Goal: Task Accomplishment & Management: Complete application form

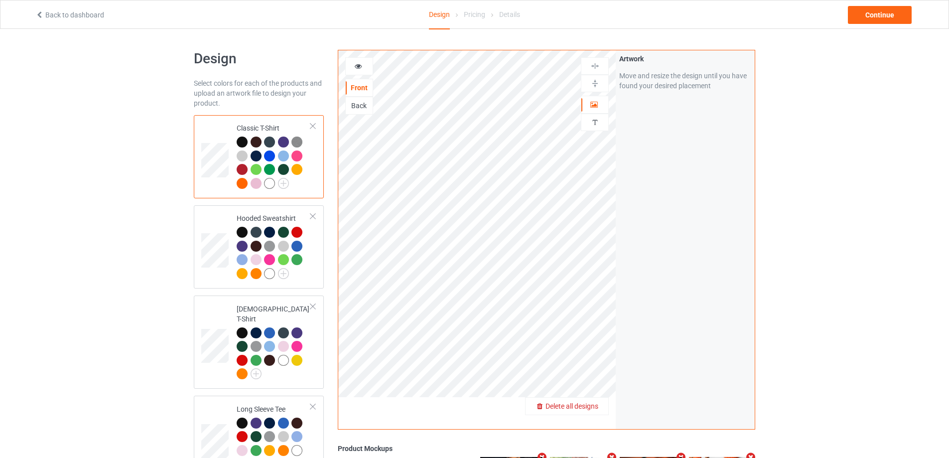
click at [588, 403] on span "Delete all designs" at bounding box center [572, 406] width 53 height 8
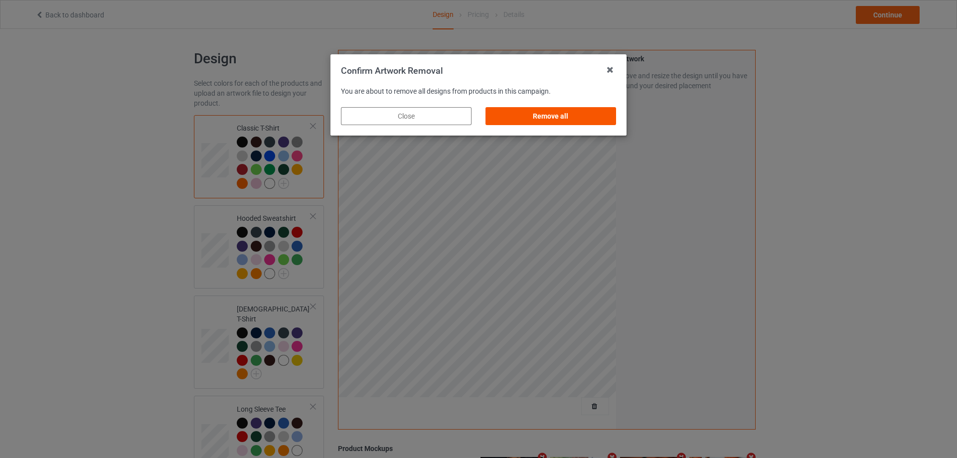
click at [582, 115] on div "Remove all" at bounding box center [550, 116] width 131 height 18
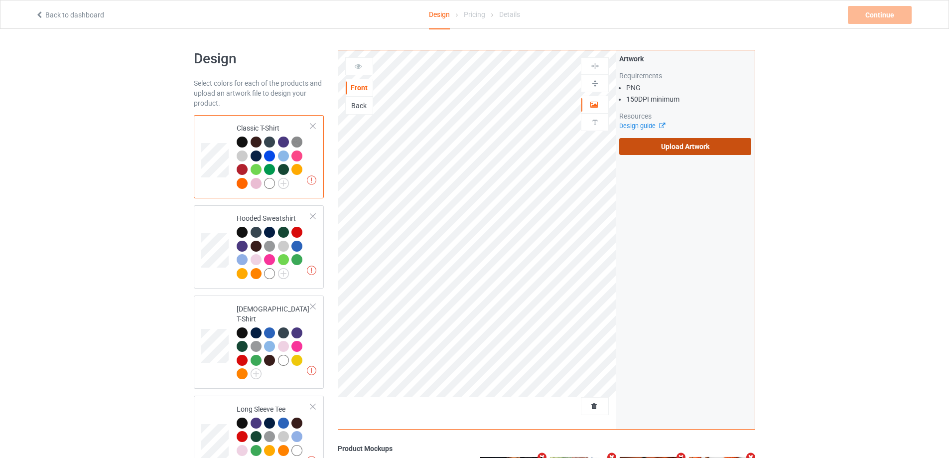
click at [674, 149] on label "Upload Artwork" at bounding box center [685, 146] width 132 height 17
click at [0, 0] on input "Upload Artwork" at bounding box center [0, 0] width 0 height 0
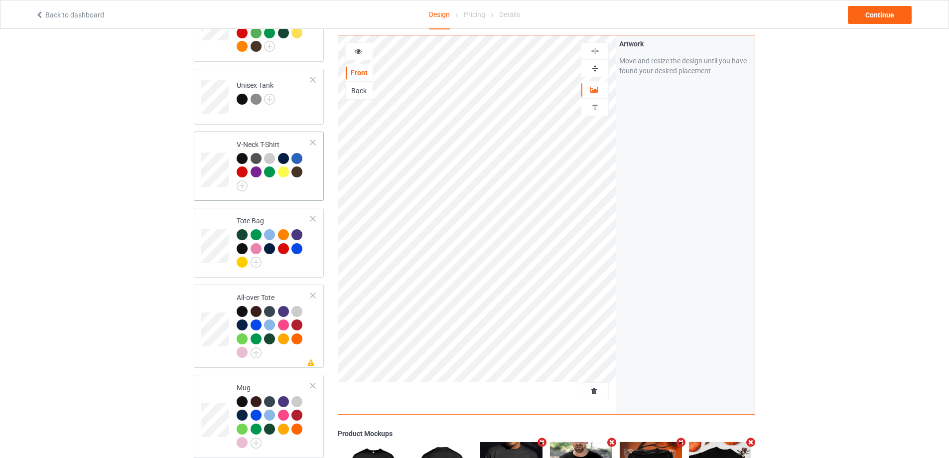
scroll to position [648, 0]
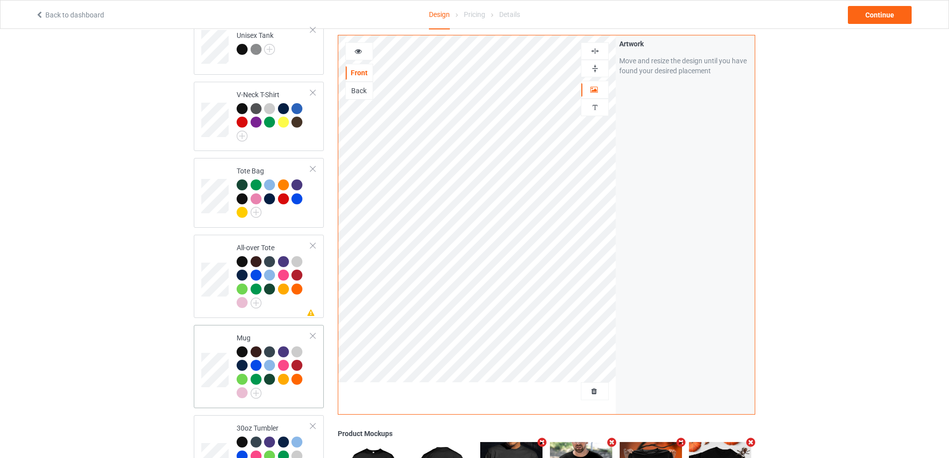
click at [303, 388] on div at bounding box center [274, 373] width 74 height 55
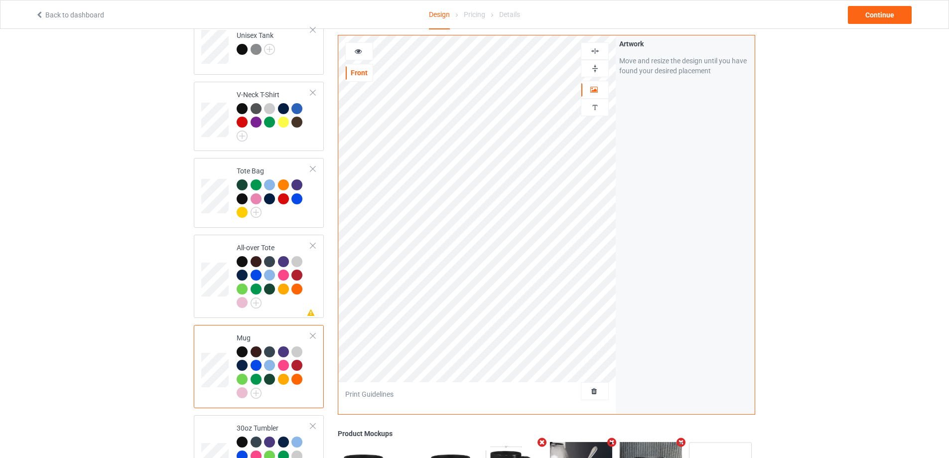
scroll to position [747, 0]
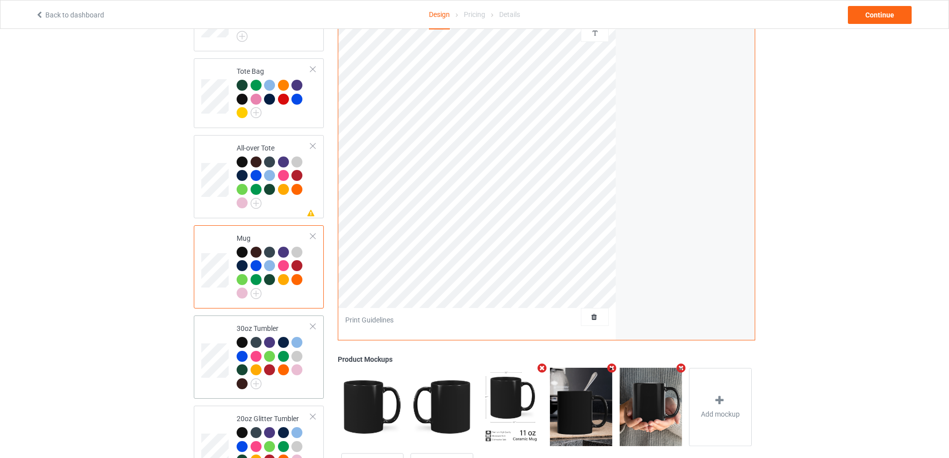
click at [284, 377] on div at bounding box center [274, 364] width 74 height 55
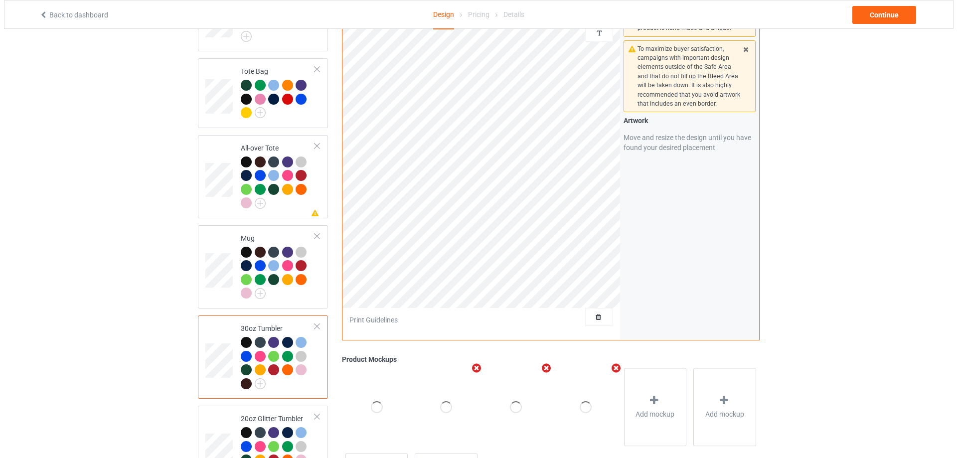
scroll to position [842, 0]
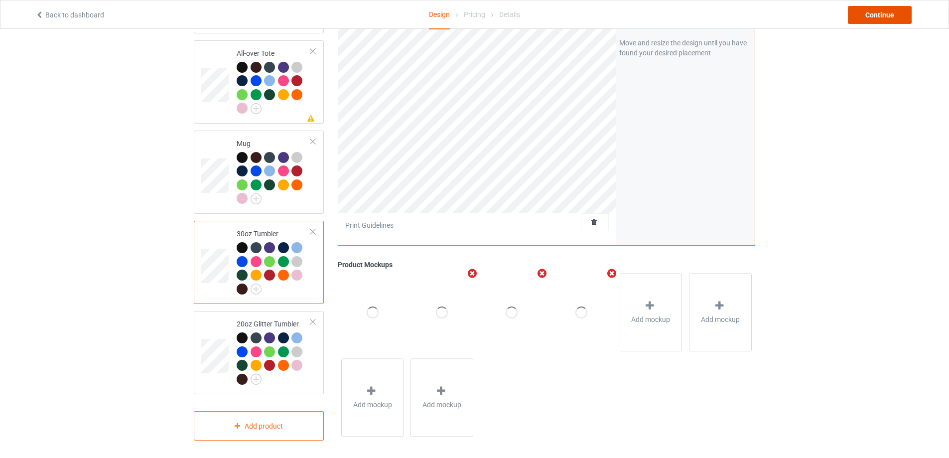
click at [878, 8] on div "Continue" at bounding box center [880, 15] width 64 height 18
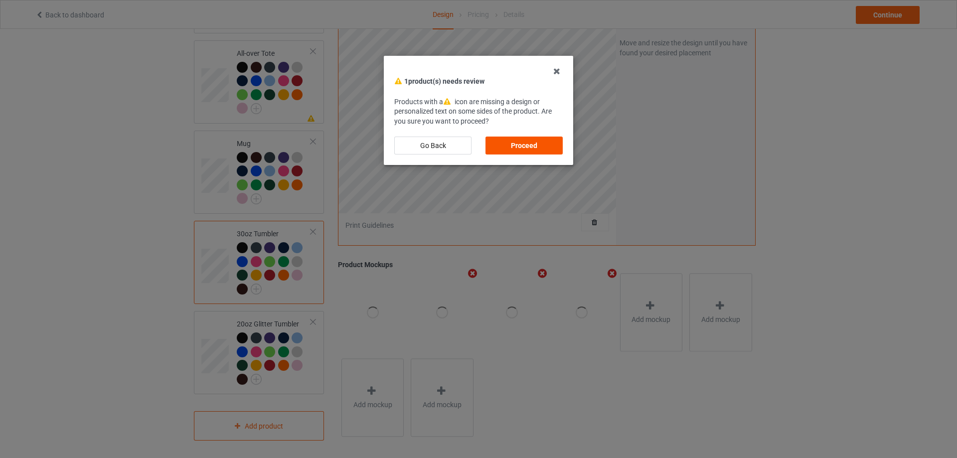
click at [530, 145] on div "Proceed" at bounding box center [523, 146] width 77 height 18
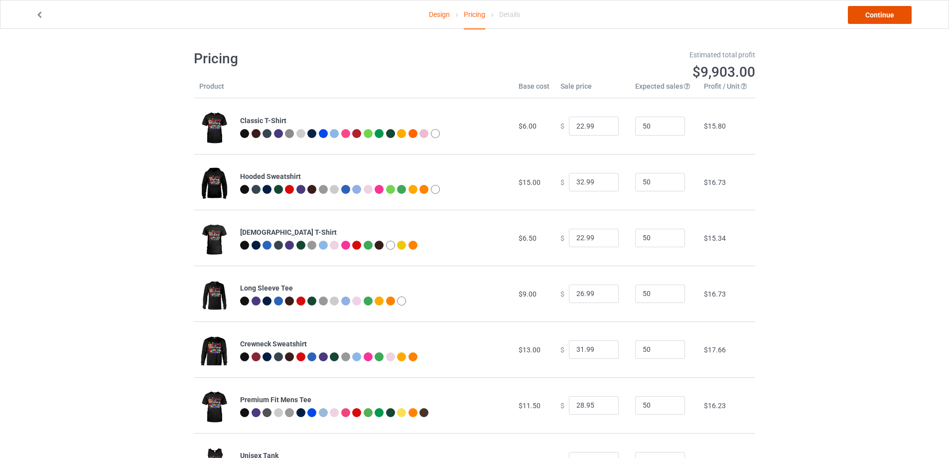
click at [870, 18] on link "Continue" at bounding box center [880, 15] width 64 height 18
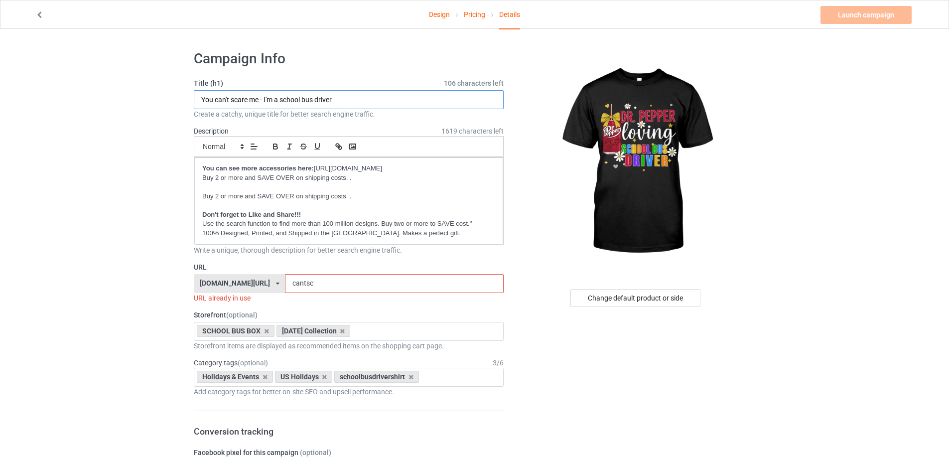
click at [387, 106] on input "You can't scare me - I'm a school bus driver" at bounding box center [349, 99] width 310 height 19
type input "Dr. P loving school bus driver"
click at [336, 287] on input "cantsc" at bounding box center [394, 283] width 218 height 19
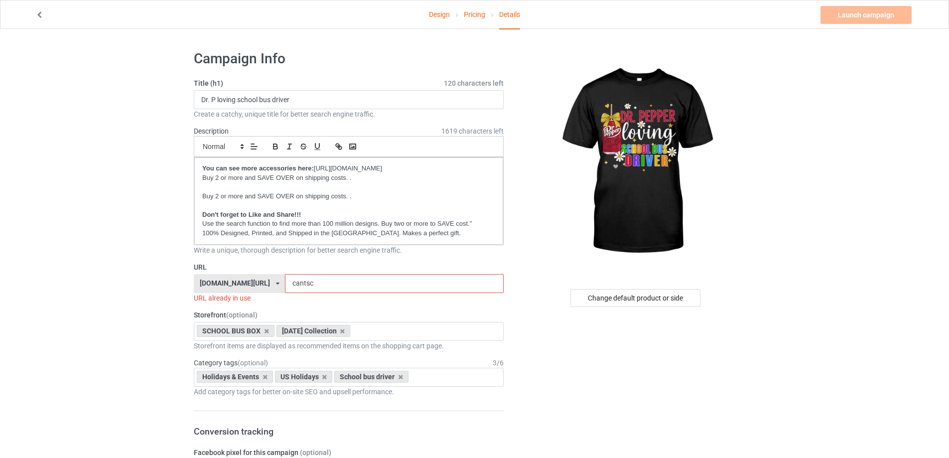
click at [336, 287] on input "cantsc" at bounding box center [394, 283] width 218 height 19
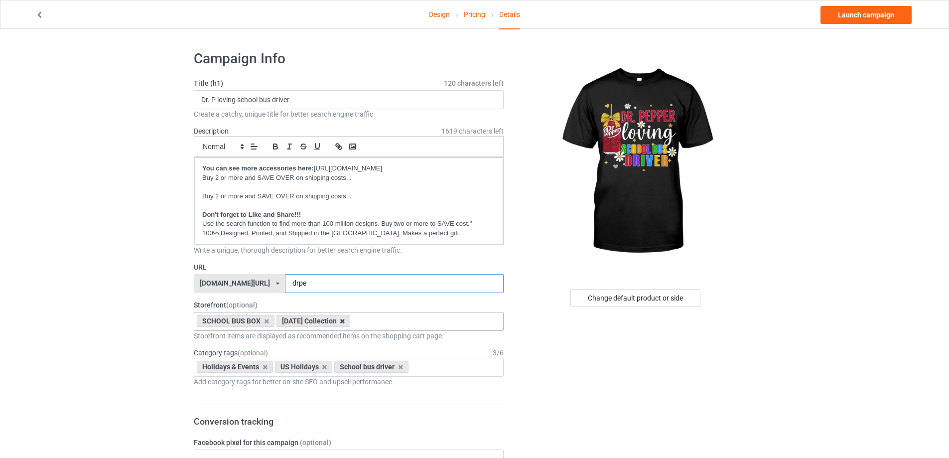
type input "drpe"
click at [345, 322] on icon at bounding box center [342, 321] width 5 height 6
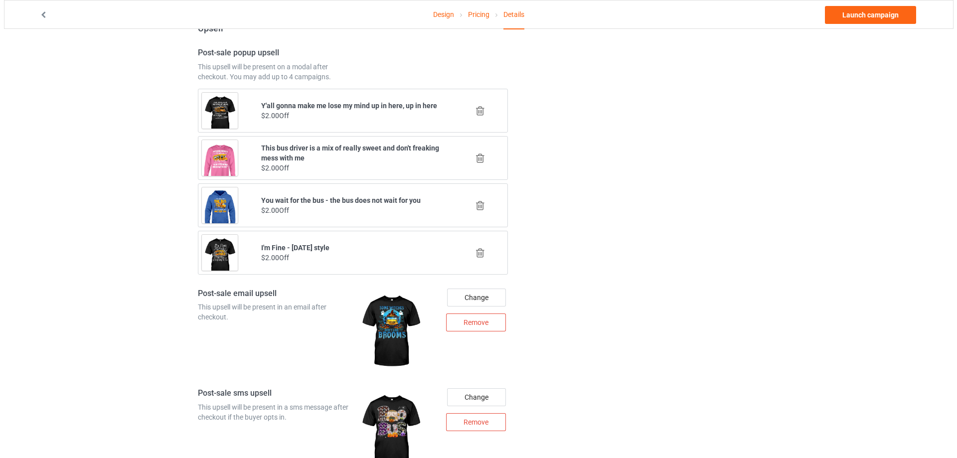
scroll to position [1038, 0]
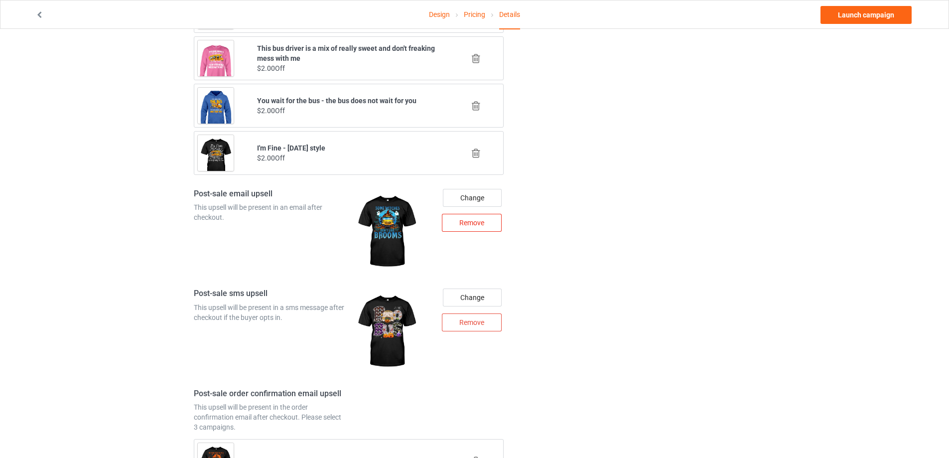
click at [482, 227] on div "Remove" at bounding box center [472, 223] width 60 height 18
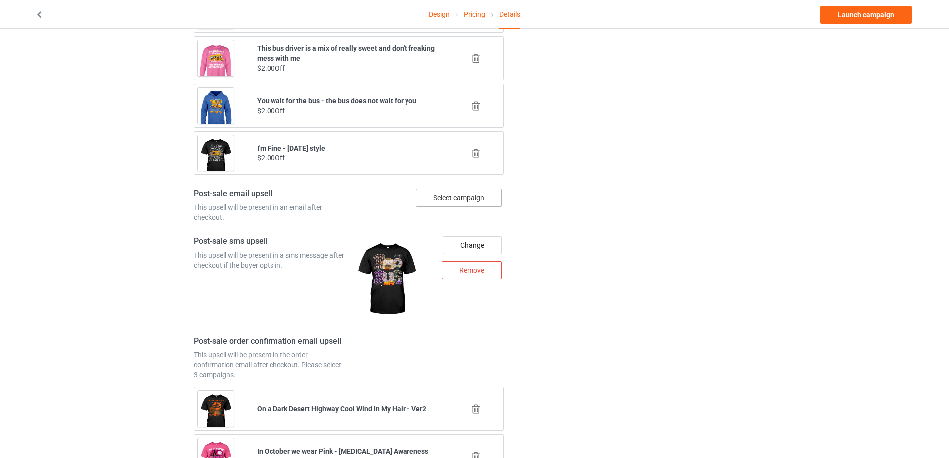
click at [480, 200] on div "Select campaign" at bounding box center [459, 198] width 86 height 18
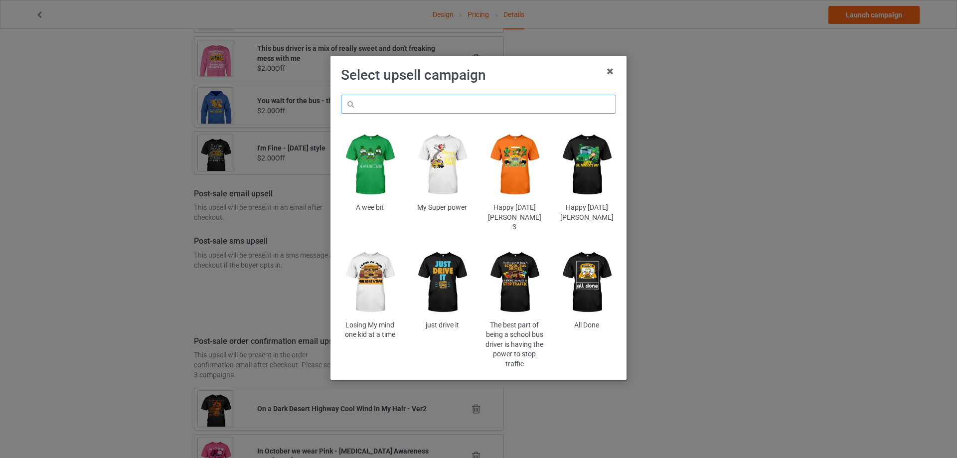
click at [409, 98] on input "text" at bounding box center [478, 104] width 275 height 19
type input "mix"
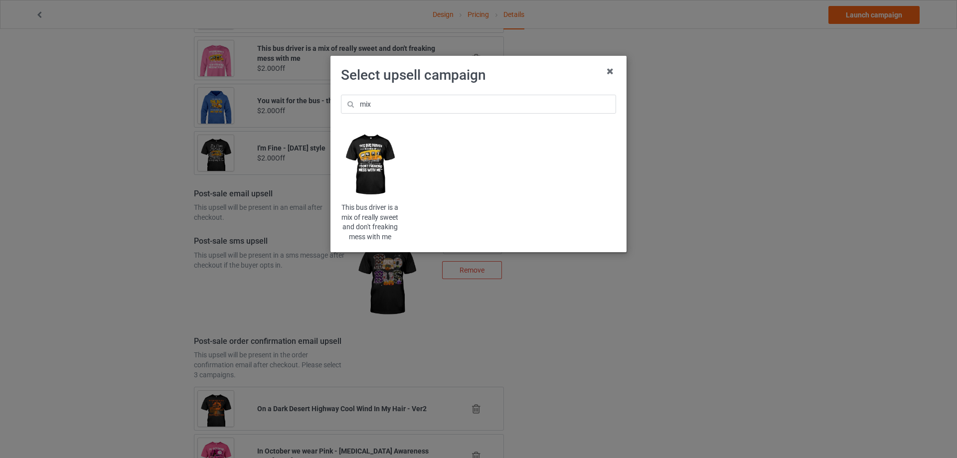
click at [386, 164] on img at bounding box center [370, 165] width 58 height 73
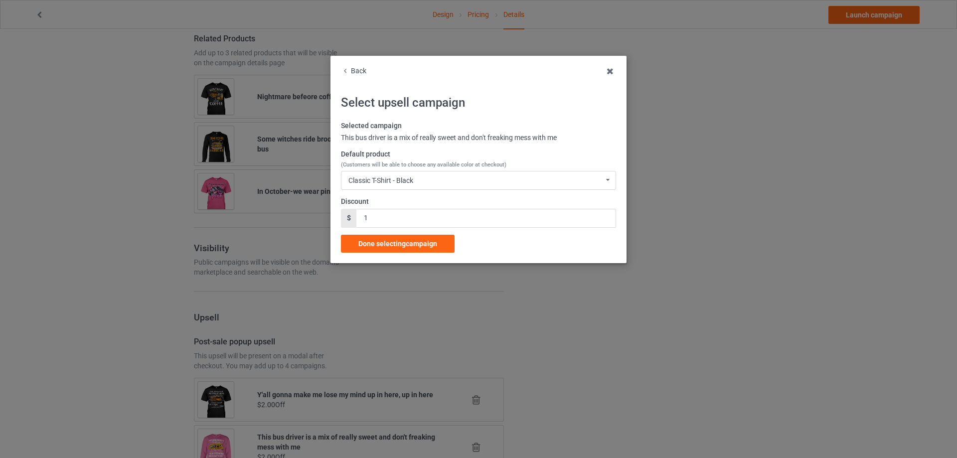
scroll to position [1038, 0]
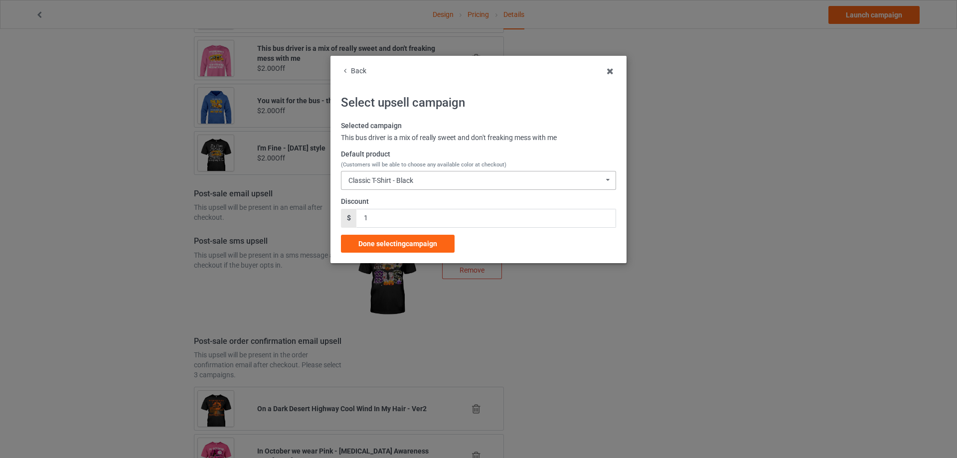
click at [404, 175] on div "Classic T-Shirt - Black Classic T-Shirt - Black Classic T-Shirt - Charcoal Grey…" at bounding box center [478, 180] width 275 height 19
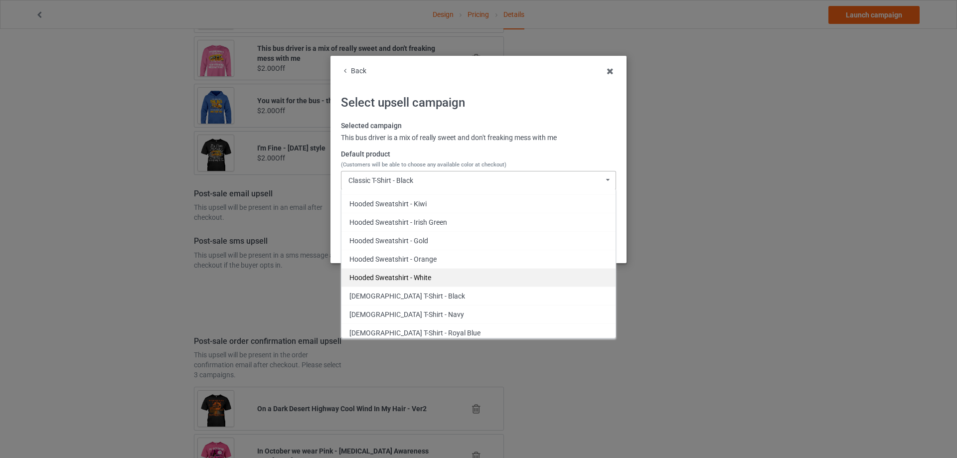
scroll to position [448, 0]
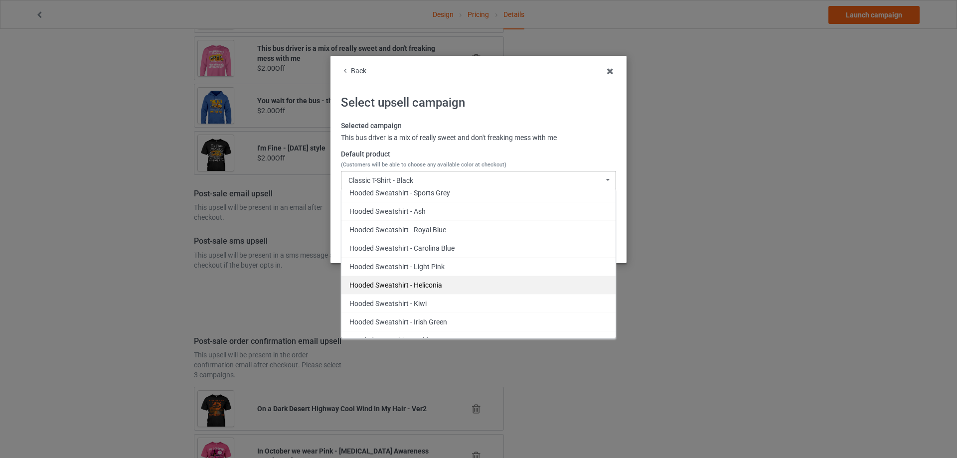
click at [420, 288] on div "Hooded Sweatshirt - Heliconia" at bounding box center [478, 285] width 274 height 18
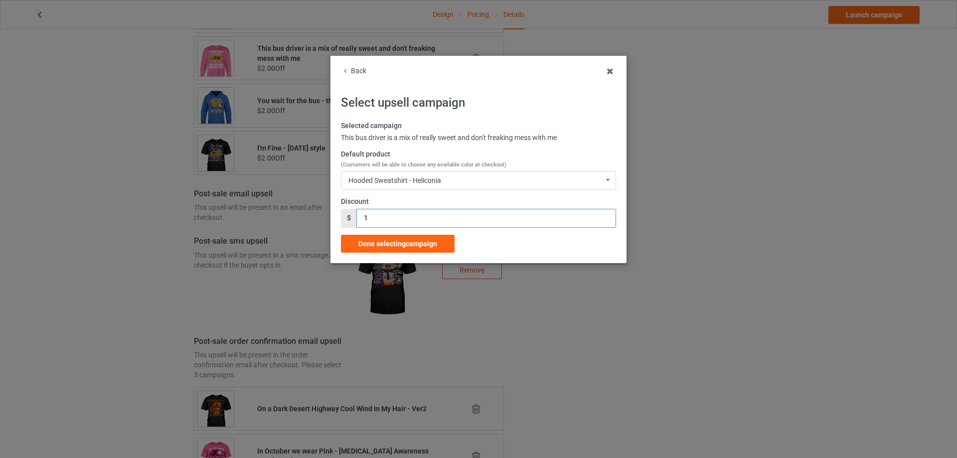
drag, startPoint x: 367, startPoint y: 218, endPoint x: 347, endPoint y: 219, distance: 20.5
click at [347, 219] on div "$ 1" at bounding box center [478, 218] width 275 height 19
type input "2"
click at [398, 240] on span "Done selecting campaign" at bounding box center [397, 244] width 79 height 8
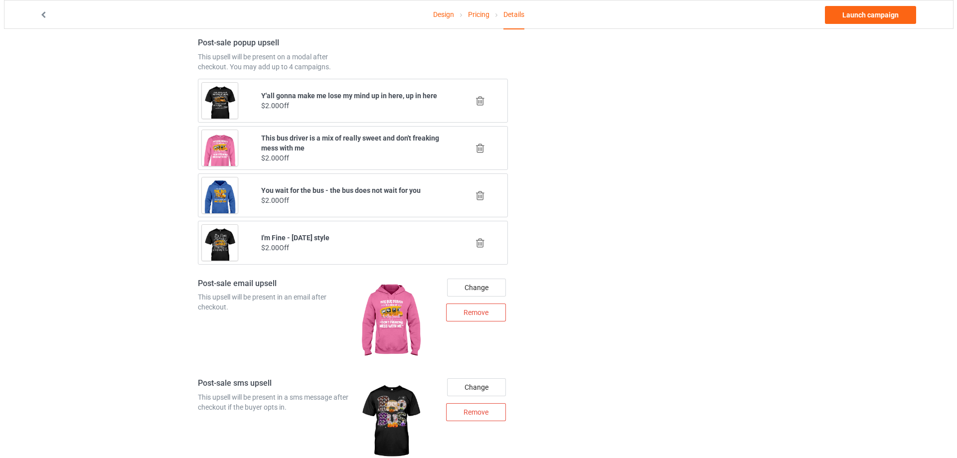
scroll to position [1048, 0]
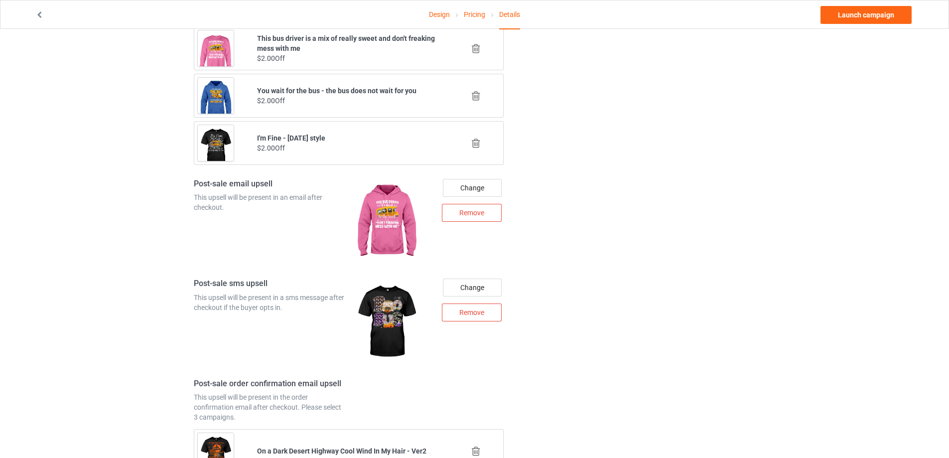
drag, startPoint x: 478, startPoint y: 317, endPoint x: 474, endPoint y: 310, distance: 7.8
click at [474, 310] on div "Remove" at bounding box center [472, 312] width 60 height 18
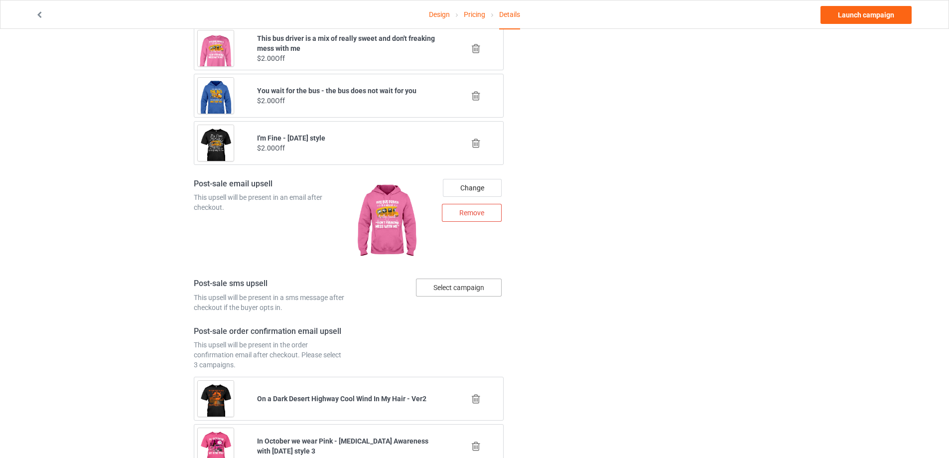
click at [473, 287] on div "Select campaign" at bounding box center [459, 288] width 86 height 18
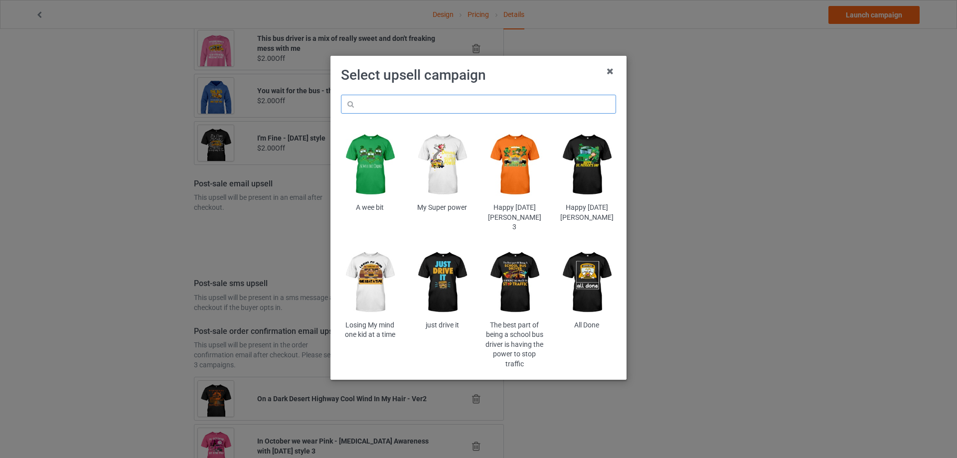
click at [400, 101] on input "text" at bounding box center [478, 104] width 275 height 19
type input "red"
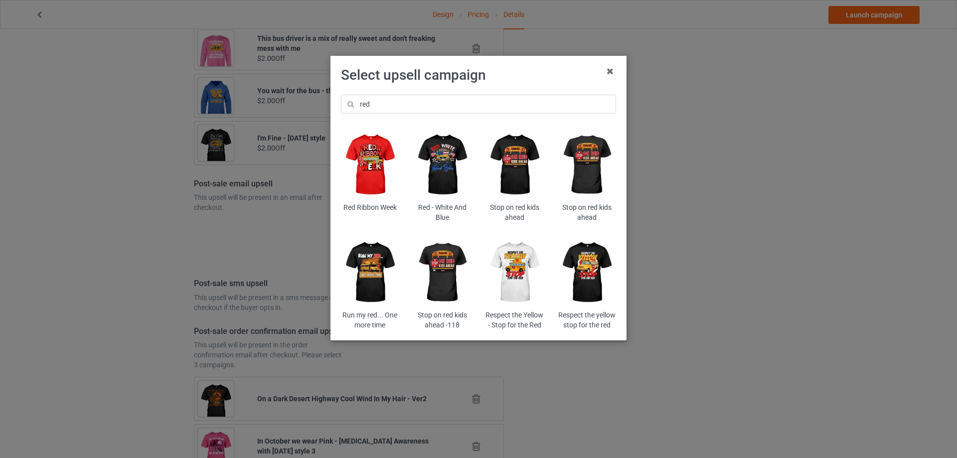
click at [360, 163] on img at bounding box center [370, 165] width 58 height 73
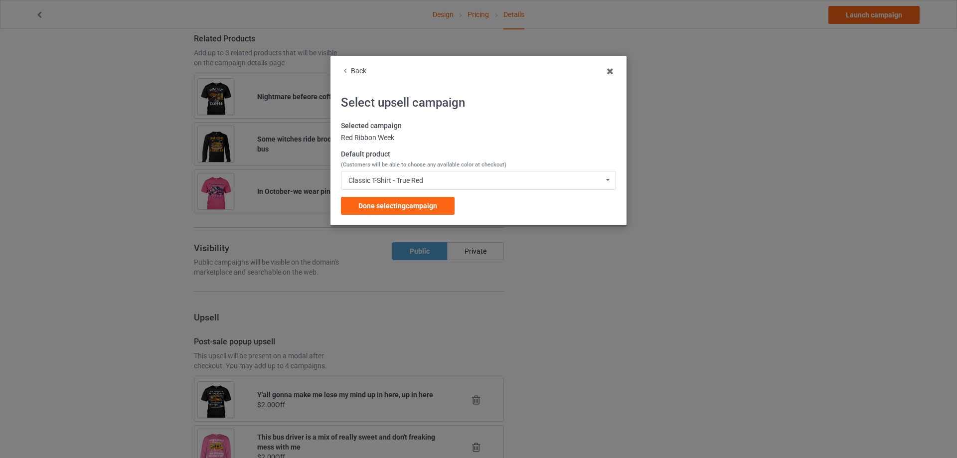
scroll to position [1048, 0]
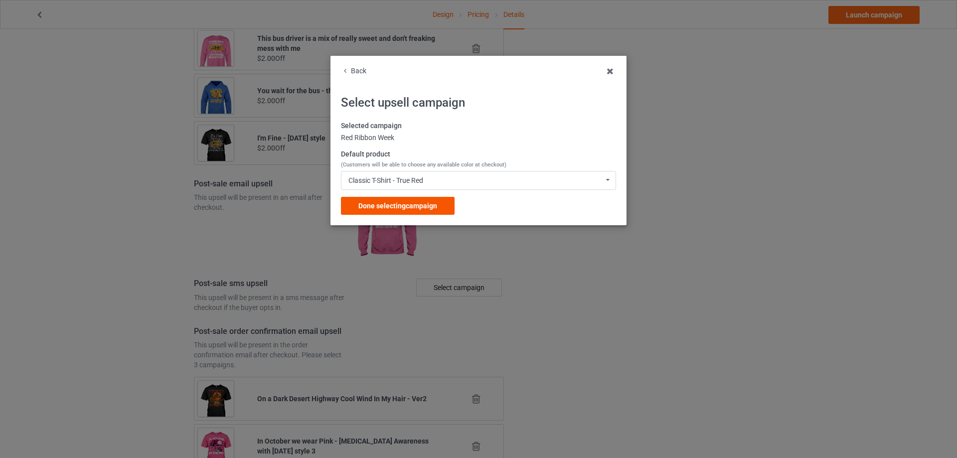
click at [412, 203] on span "Done selecting campaign" at bounding box center [397, 206] width 79 height 8
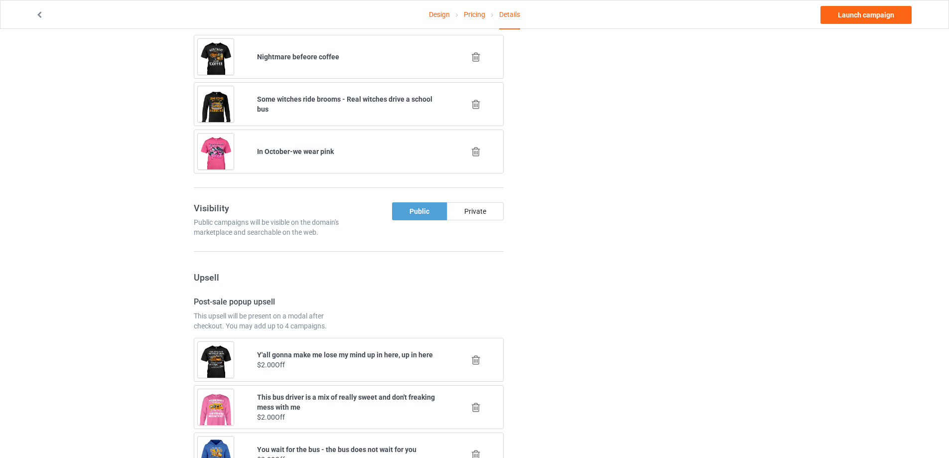
scroll to position [590, 0]
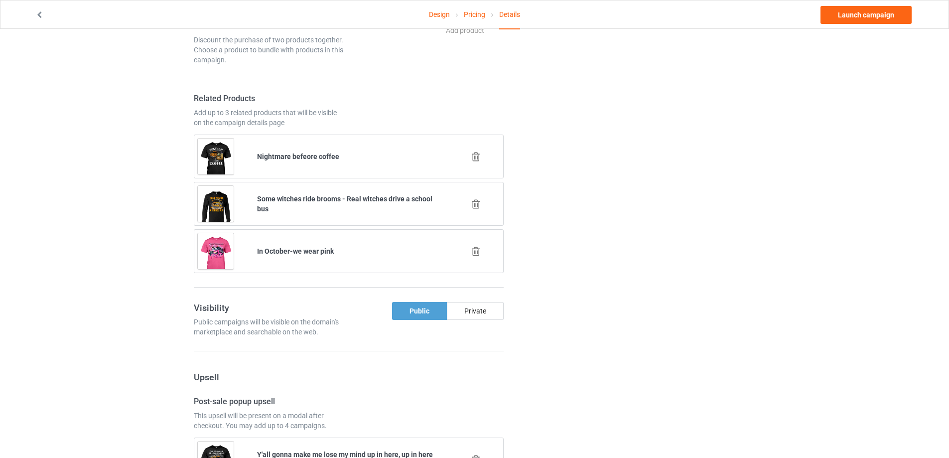
click at [479, 251] on icon at bounding box center [476, 251] width 12 height 10
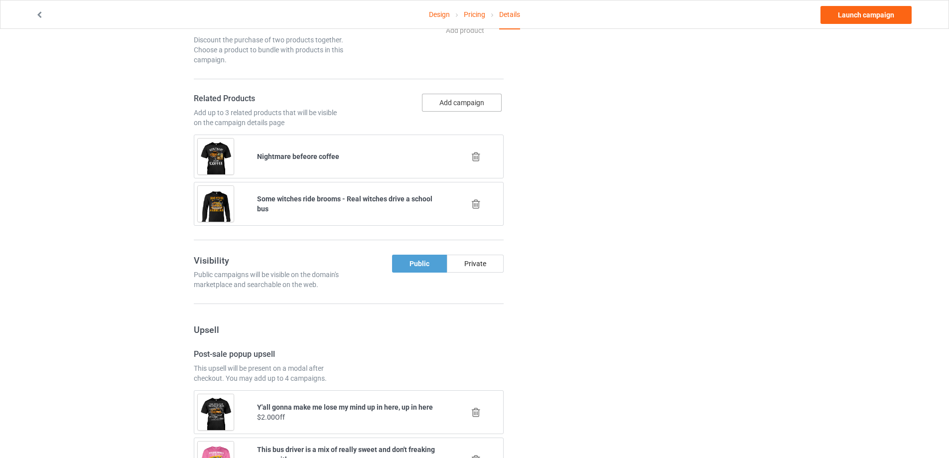
click at [463, 97] on button "Add campaign" at bounding box center [462, 103] width 80 height 18
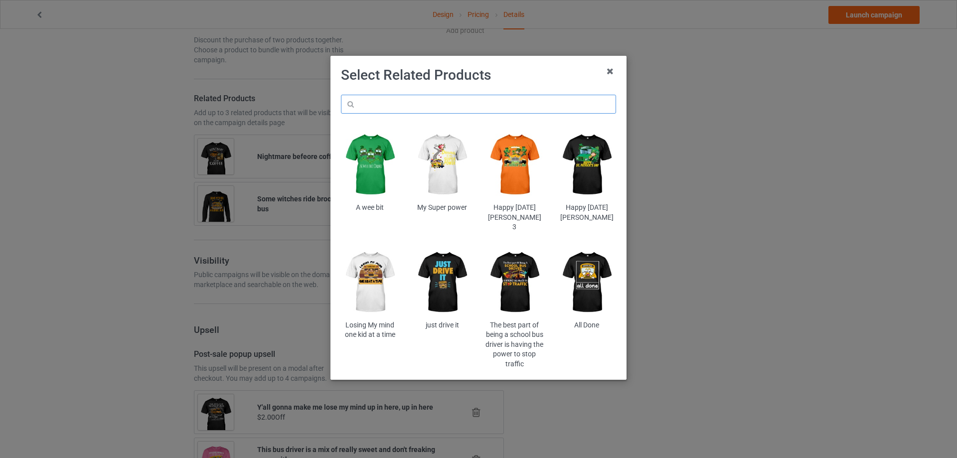
click at [450, 97] on input "text" at bounding box center [478, 104] width 275 height 19
paste input "un5bsbd"
type input "un5bsbd"
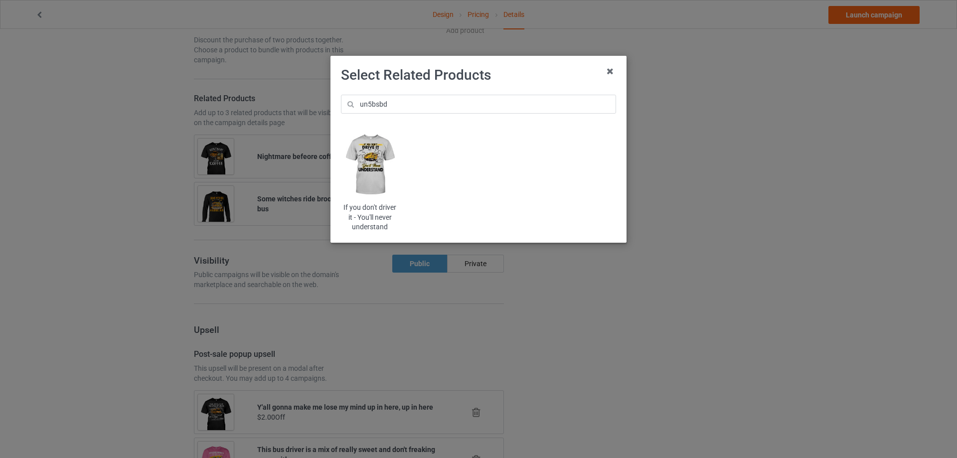
click at [379, 140] on img at bounding box center [370, 165] width 58 height 73
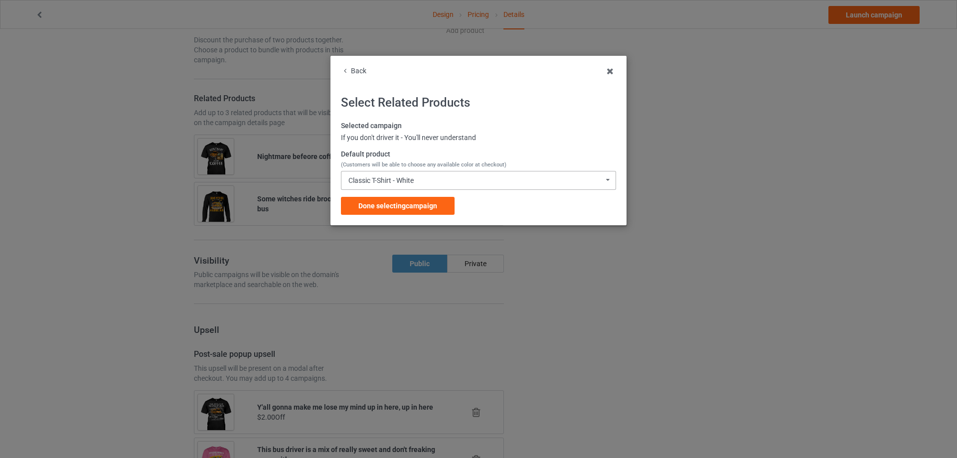
click at [379, 178] on div "Classic T-Shirt - White" at bounding box center [380, 180] width 65 height 7
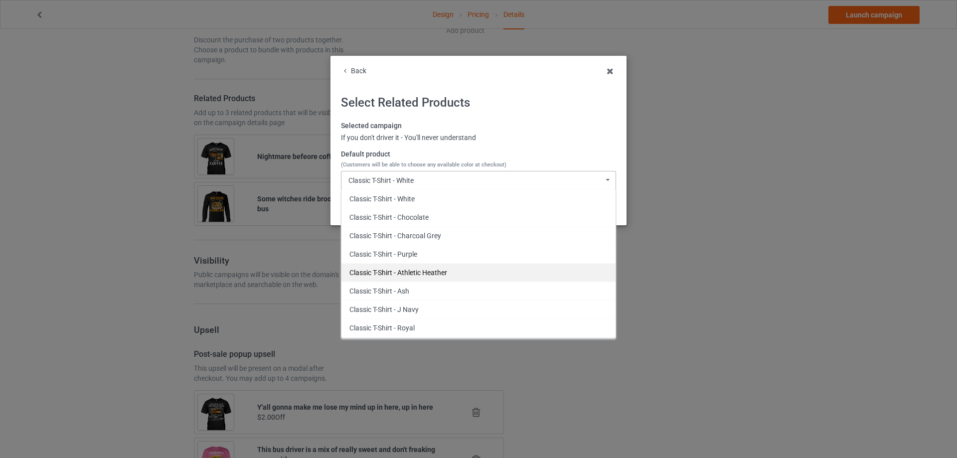
click at [424, 273] on div "Classic T-Shirt - Athletic Heather" at bounding box center [478, 272] width 274 height 18
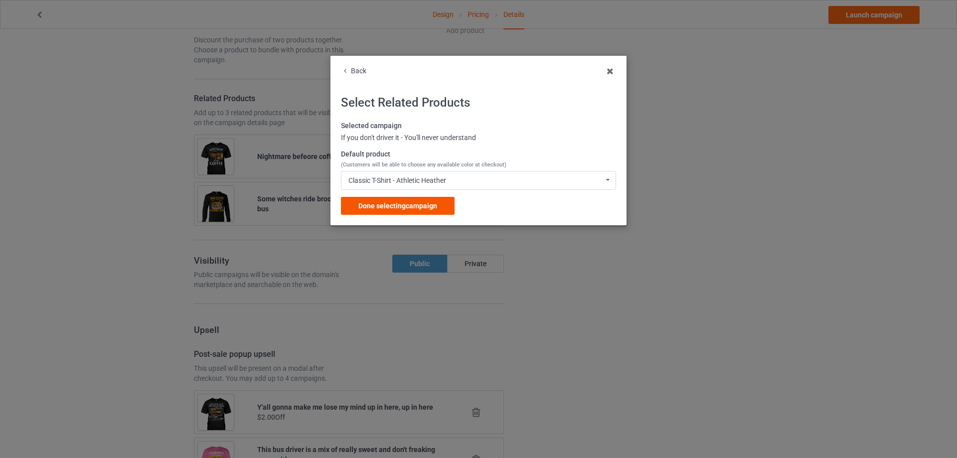
click at [435, 207] on span "Done selecting campaign" at bounding box center [397, 206] width 79 height 8
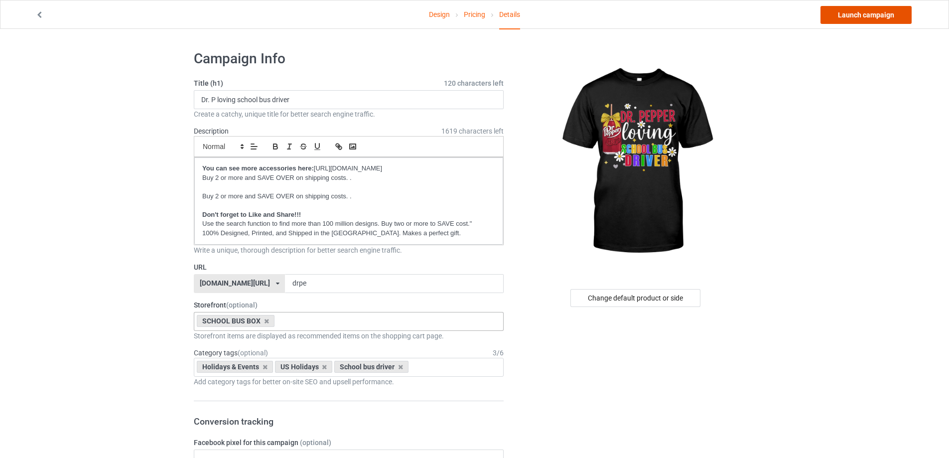
click at [891, 23] on link "Launch campaign" at bounding box center [866, 15] width 91 height 18
